Goal: Information Seeking & Learning: Learn about a topic

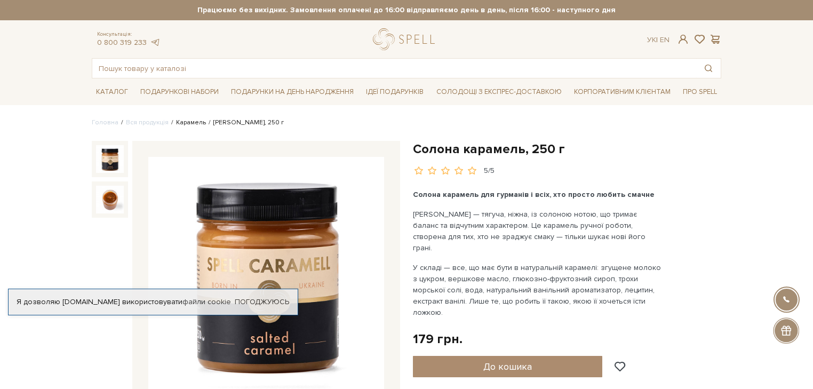
click at [187, 124] on link "Карамель" at bounding box center [191, 122] width 30 height 8
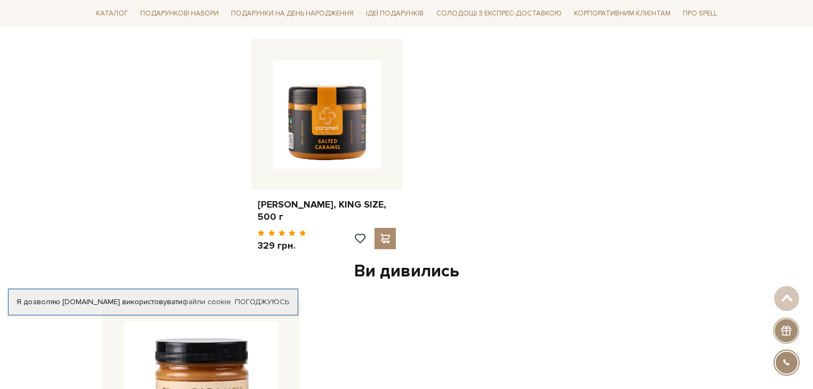
scroll to position [626, 0]
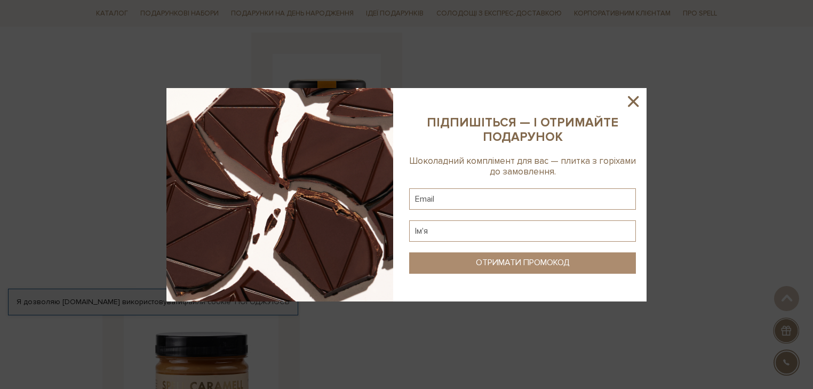
click at [676, 75] on div at bounding box center [406, 194] width 813 height 389
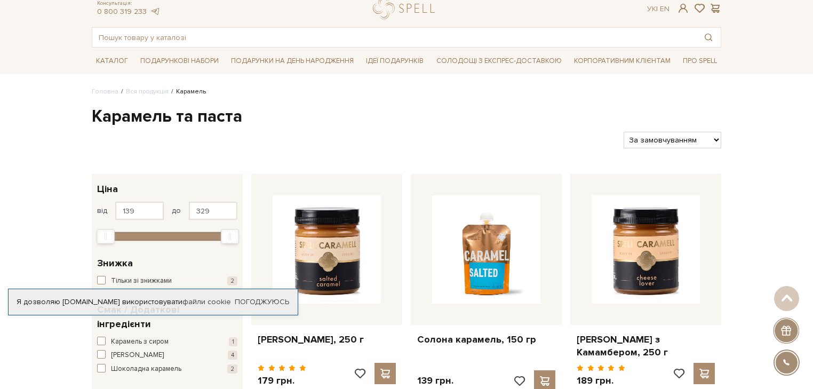
scroll to position [0, 0]
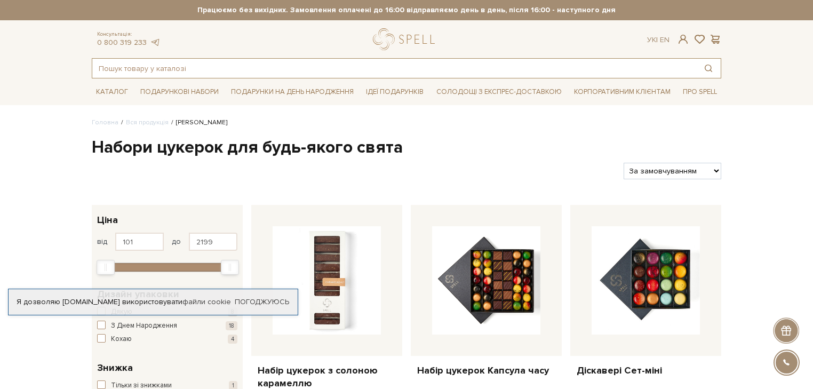
click at [312, 73] on input "text" at bounding box center [394, 68] width 604 height 19
type input "без цукру"
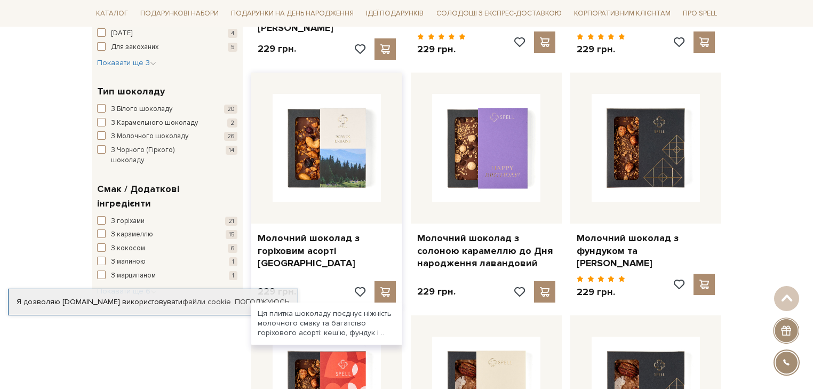
scroll to position [398, 0]
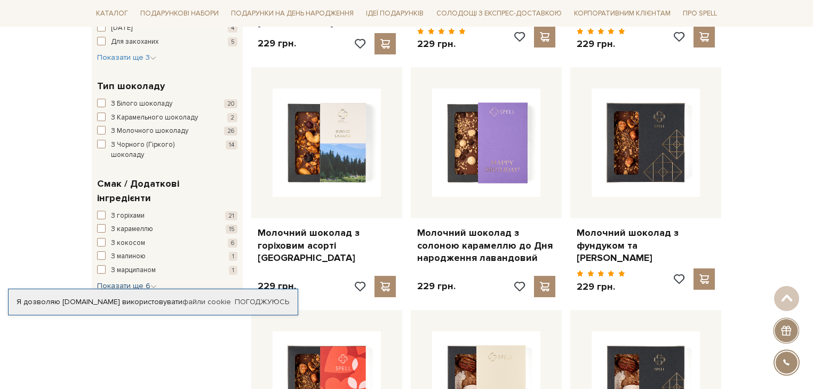
click at [134, 281] on span "Показати ще 6" at bounding box center [127, 285] width 60 height 9
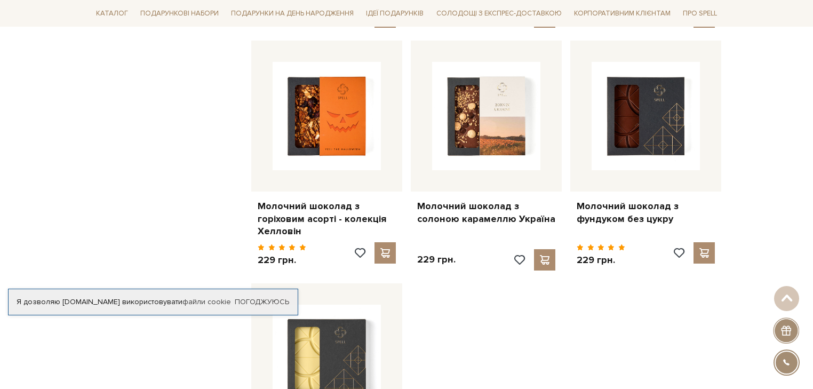
scroll to position [217, 0]
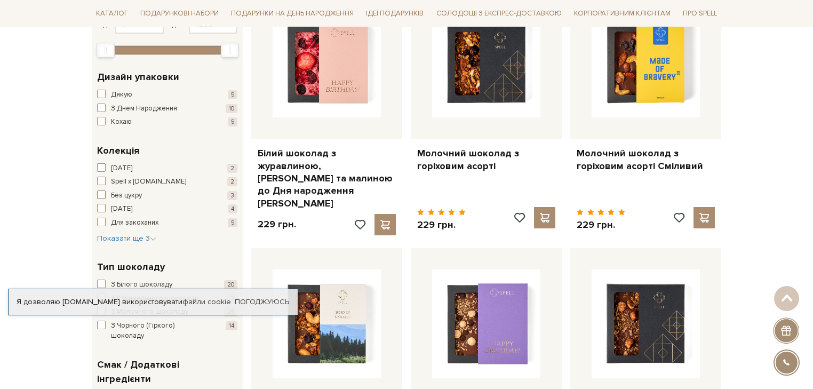
click at [124, 194] on span "Без цукру" at bounding box center [126, 195] width 31 height 11
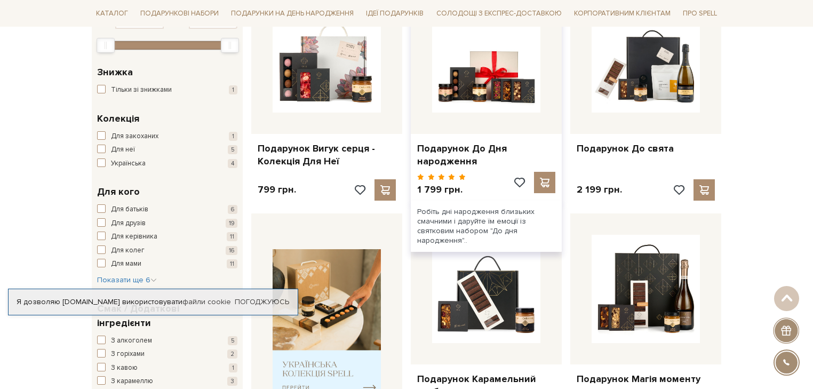
scroll to position [171, 0]
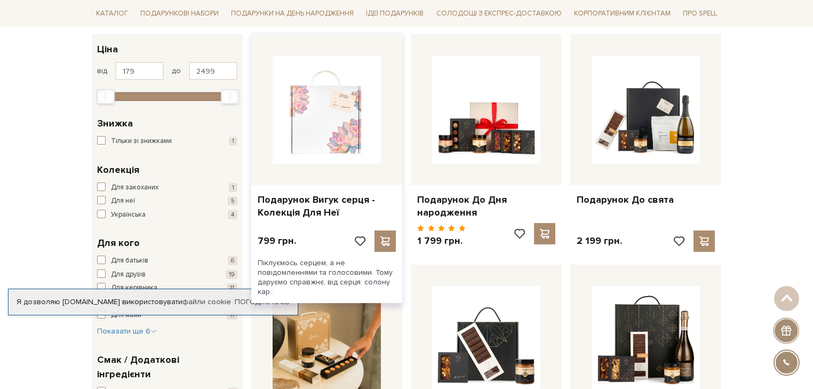
click at [354, 119] on img at bounding box center [327, 109] width 108 height 108
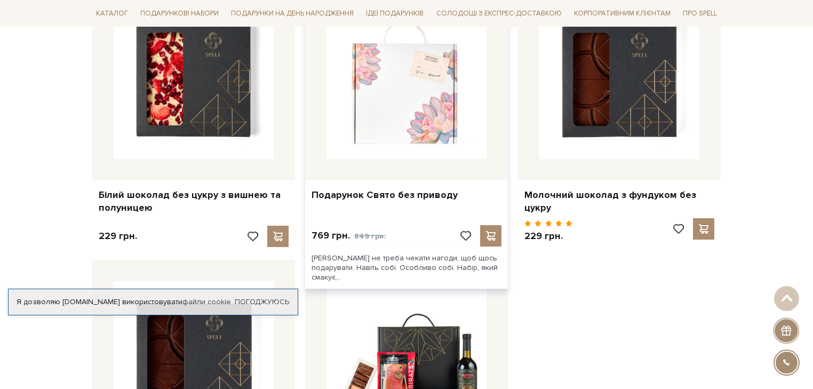
scroll to position [512, 0]
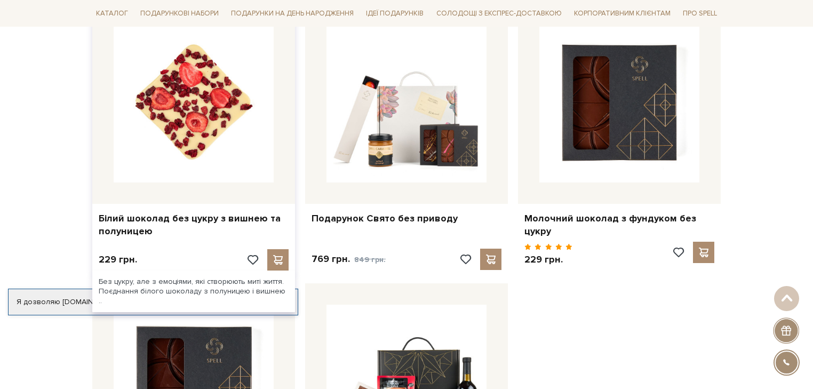
click at [203, 108] on img at bounding box center [194, 102] width 160 height 160
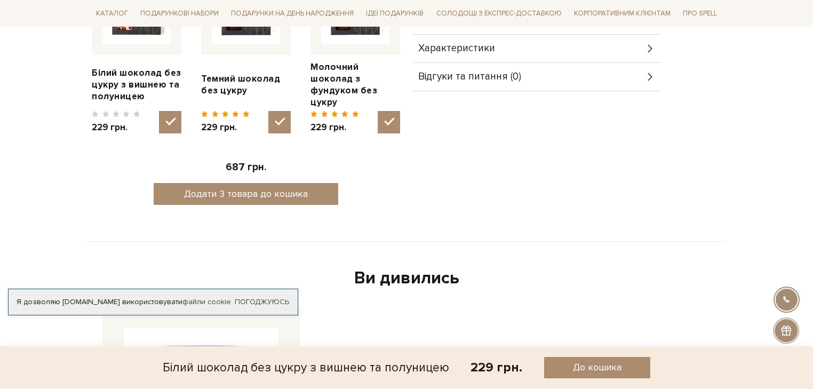
scroll to position [341, 0]
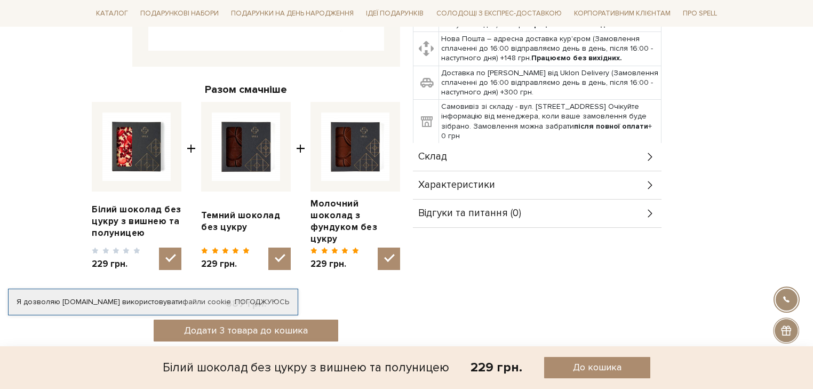
click at [446, 145] on div "Склад" at bounding box center [537, 157] width 249 height 28
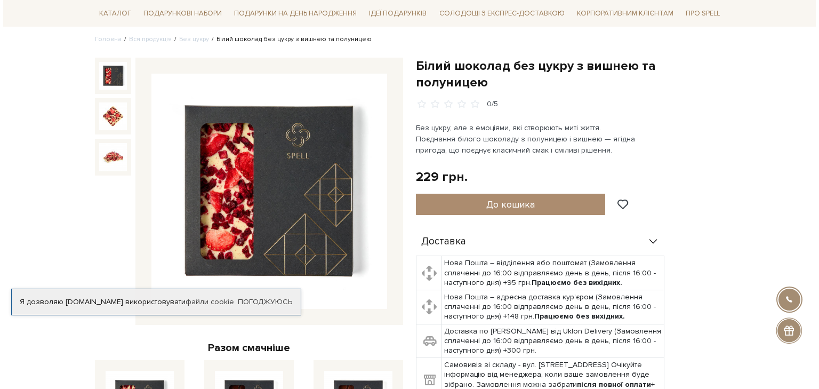
scroll to position [57, 0]
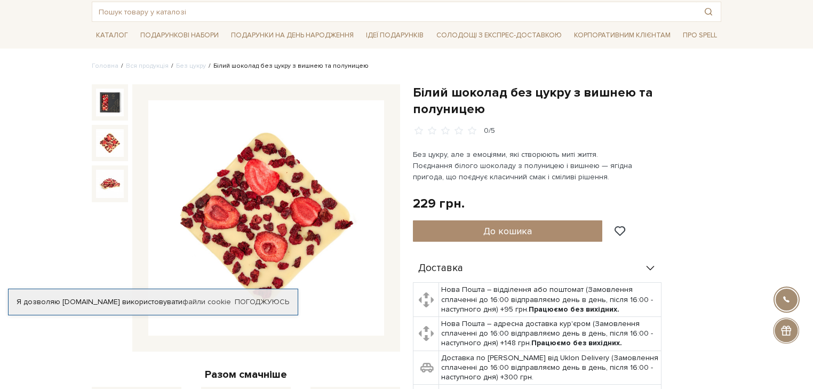
click at [108, 135] on img at bounding box center [110, 143] width 28 height 28
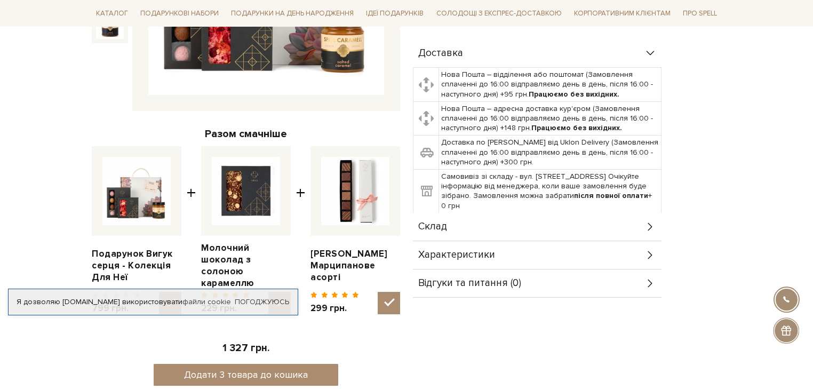
scroll to position [341, 0]
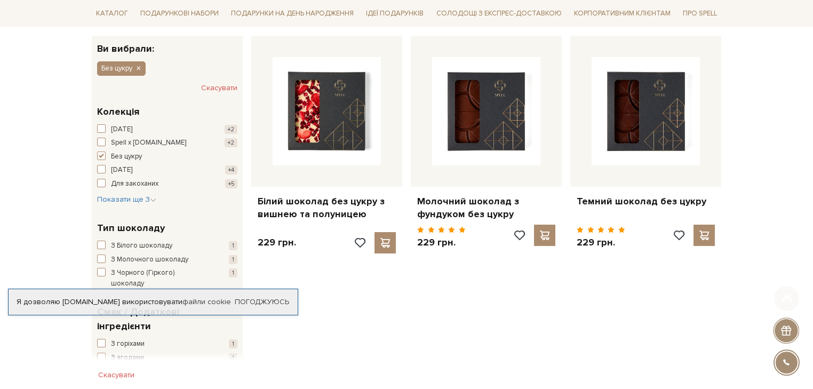
scroll to position [171, 0]
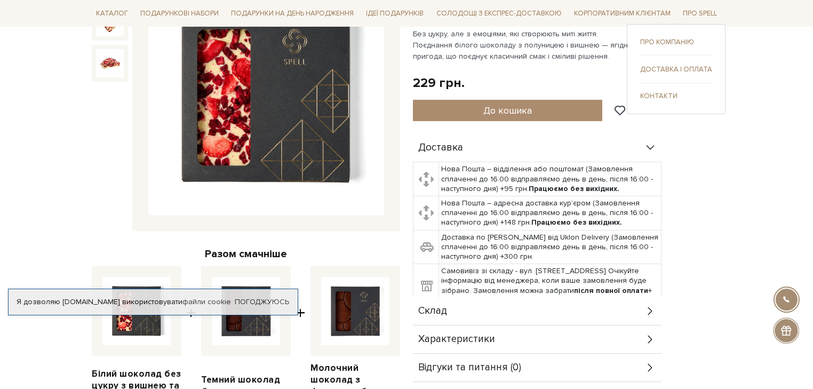
scroll to position [341, 0]
